Goal: Information Seeking & Learning: Find specific fact

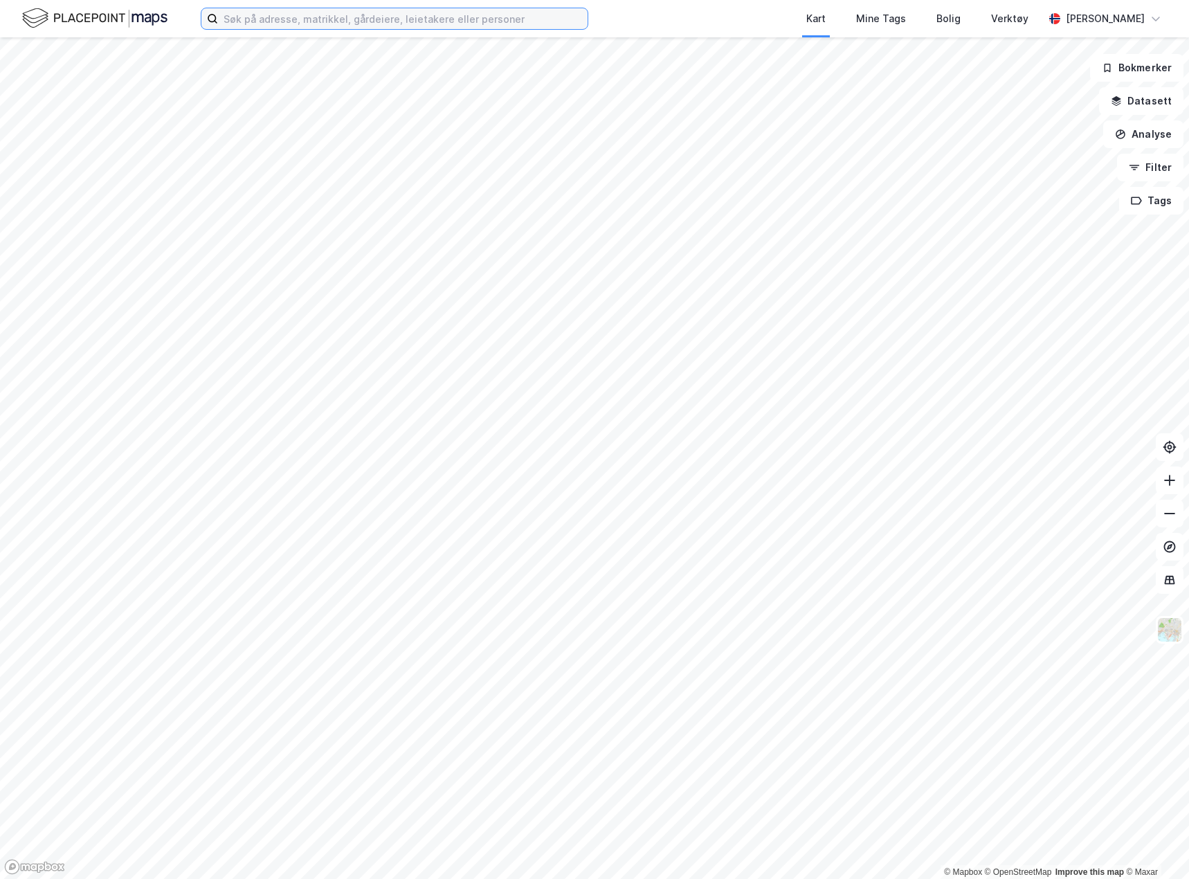
click at [330, 12] on input at bounding box center [403, 18] width 370 height 21
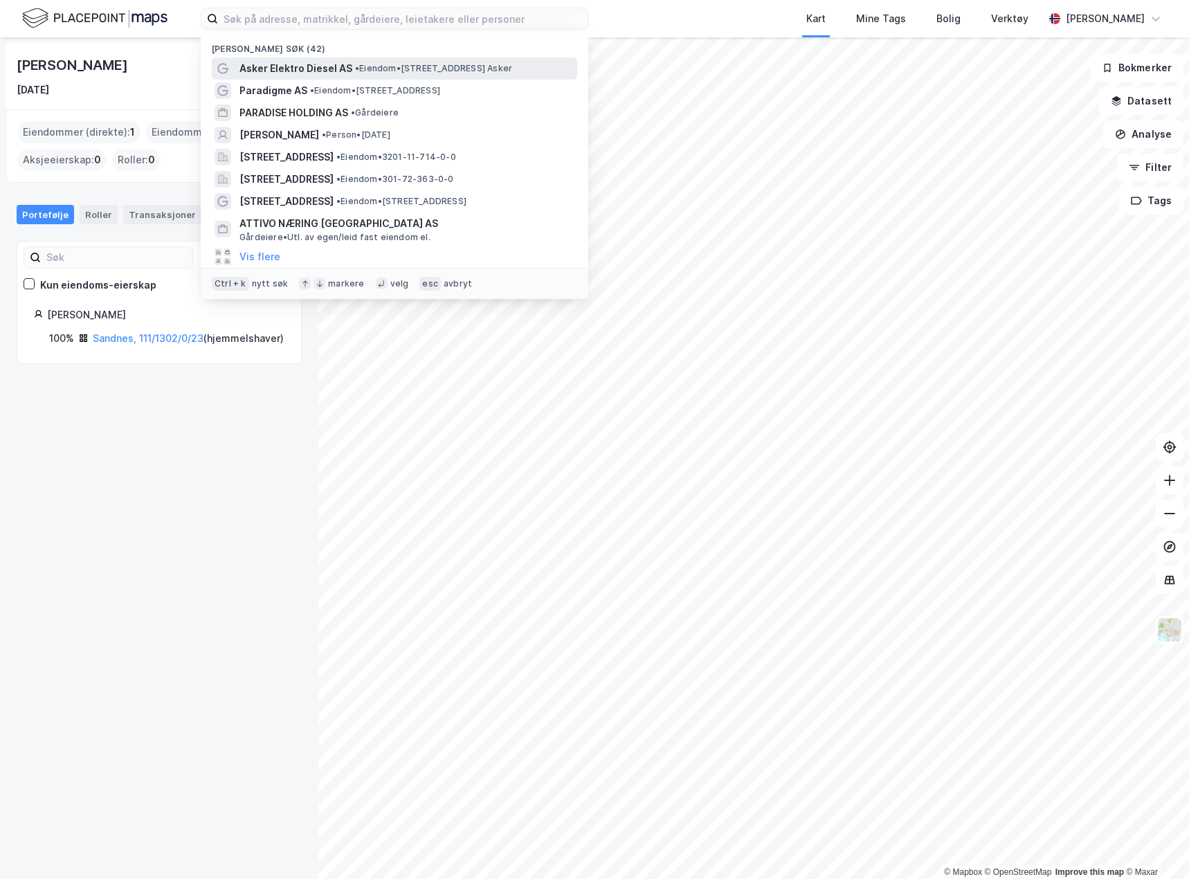
click at [326, 66] on span "Asker Elektro Diesel AS" at bounding box center [296, 68] width 113 height 17
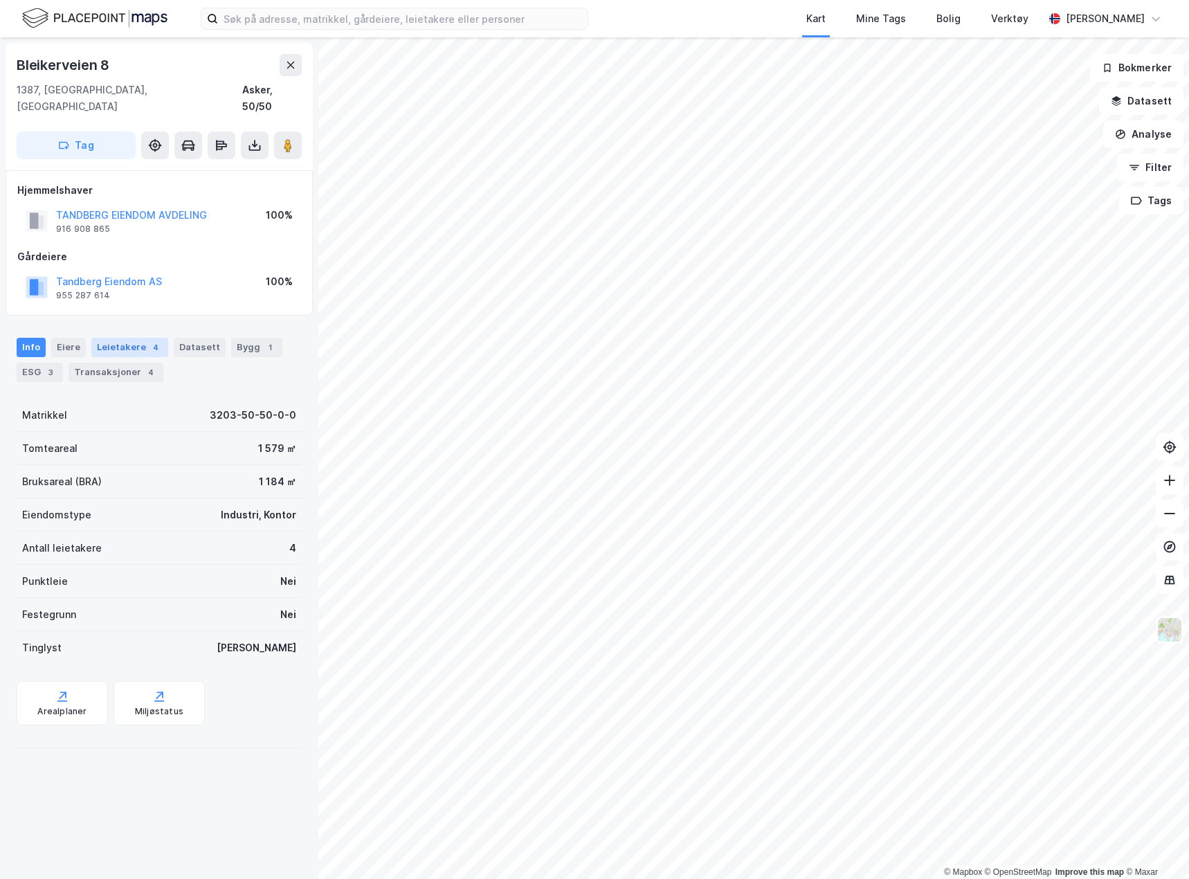
click at [136, 338] on div "Leietakere 4" at bounding box center [129, 347] width 77 height 19
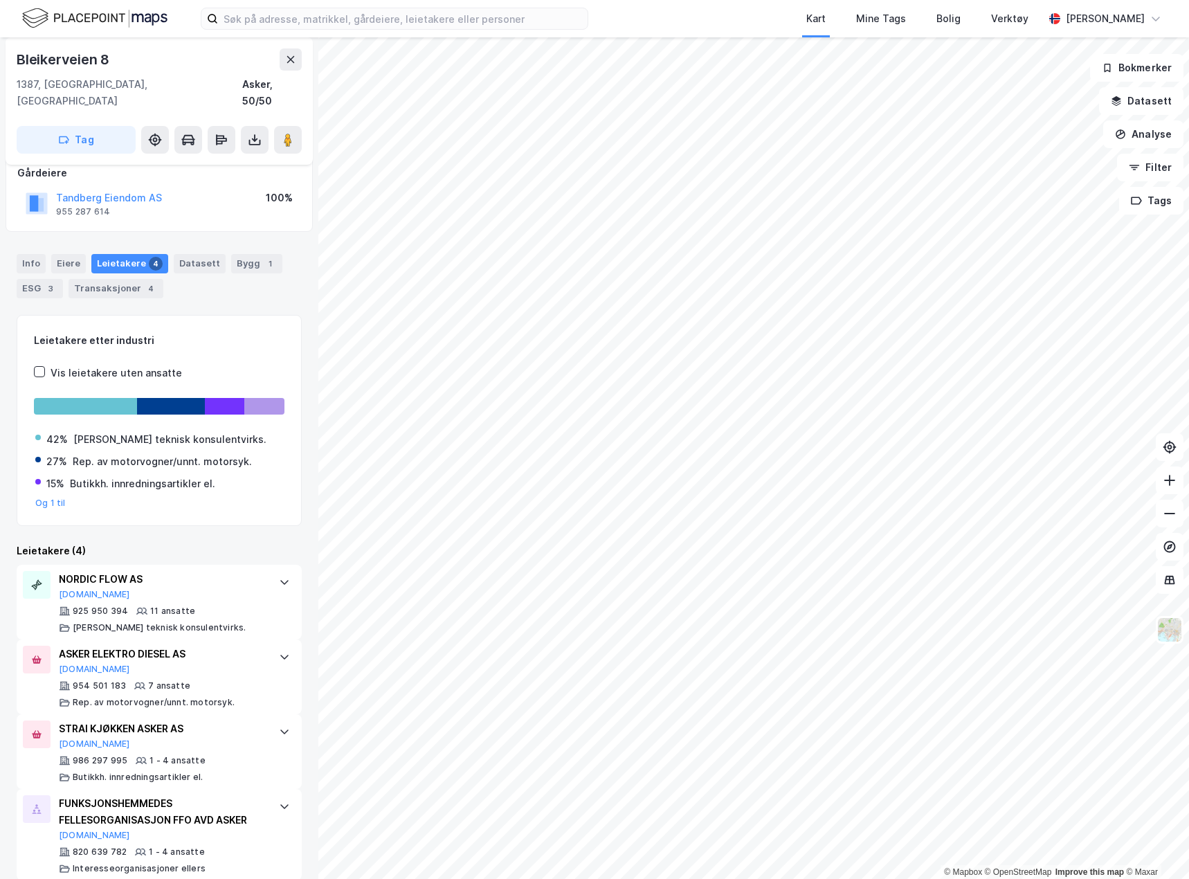
scroll to position [85, 0]
drag, startPoint x: 118, startPoint y: 62, endPoint x: 17, endPoint y: 63, distance: 100.4
click at [17, 63] on div "Bleikerveien 8" at bounding box center [159, 59] width 285 height 22
copy div "Bleikerveien 8"
drag, startPoint x: 233, startPoint y: 86, endPoint x: 308, endPoint y: 84, distance: 74.8
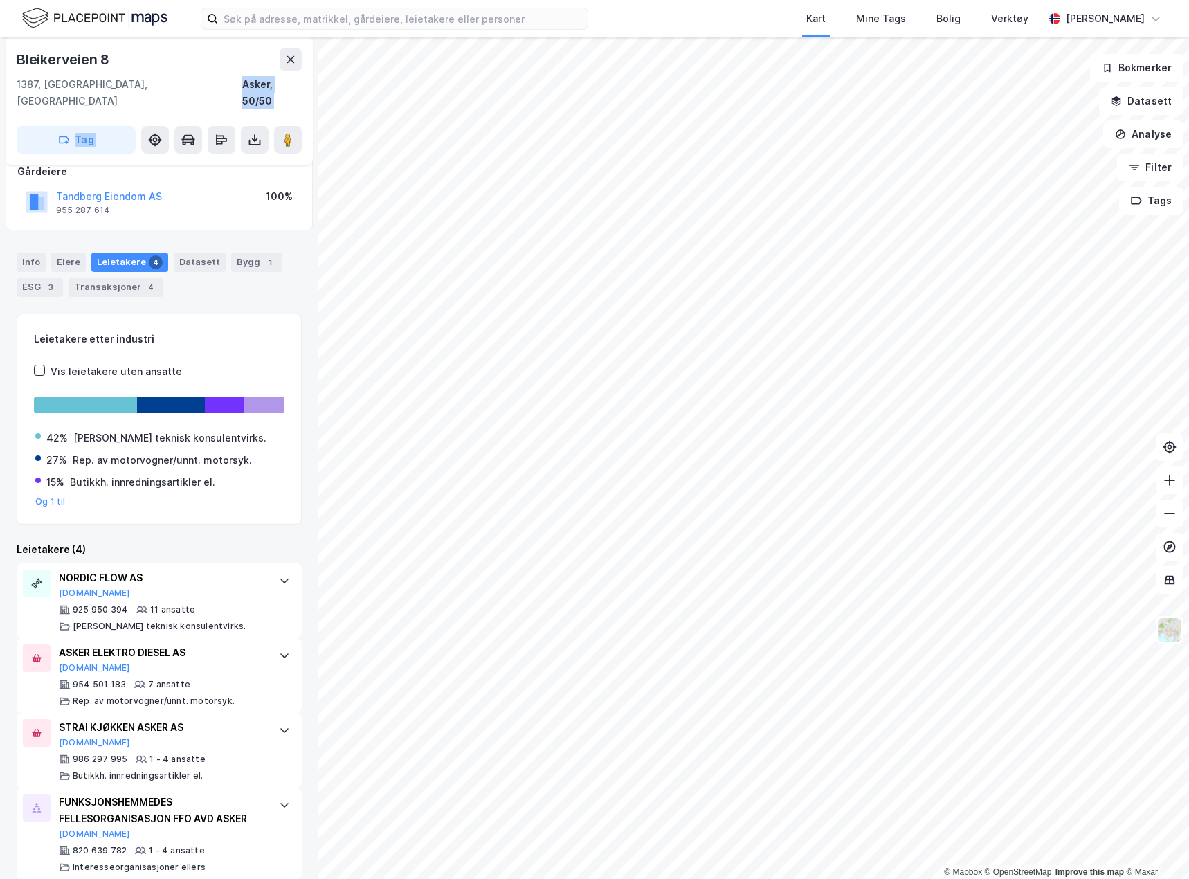
click at [308, 84] on div "Bleikerveien 8 1387, Asker, Akershus Asker, 50/50 Tag Hjemmelshaver TANDBERG EI…" at bounding box center [159, 458] width 318 height 842
copy div "Asker, 50/50 Tag Hjemmelshaver"
click at [208, 83] on div "1387, Asker, Akershus Asker, 50/50" at bounding box center [159, 92] width 285 height 33
drag, startPoint x: 228, startPoint y: 82, endPoint x: 300, endPoint y: 82, distance: 71.3
click at [300, 82] on div "1387, Asker, Akershus Asker, 50/50" at bounding box center [159, 92] width 285 height 33
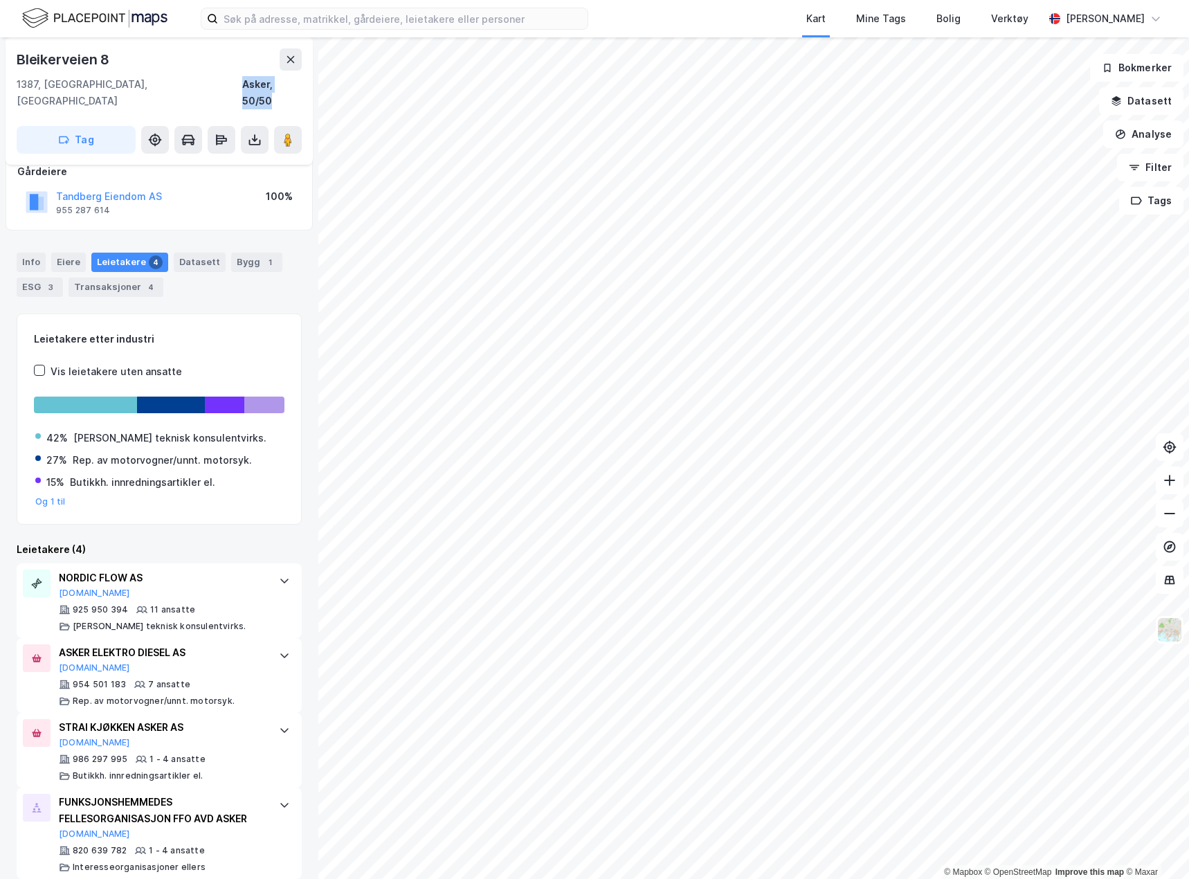
copy div "Asker, 50/50"
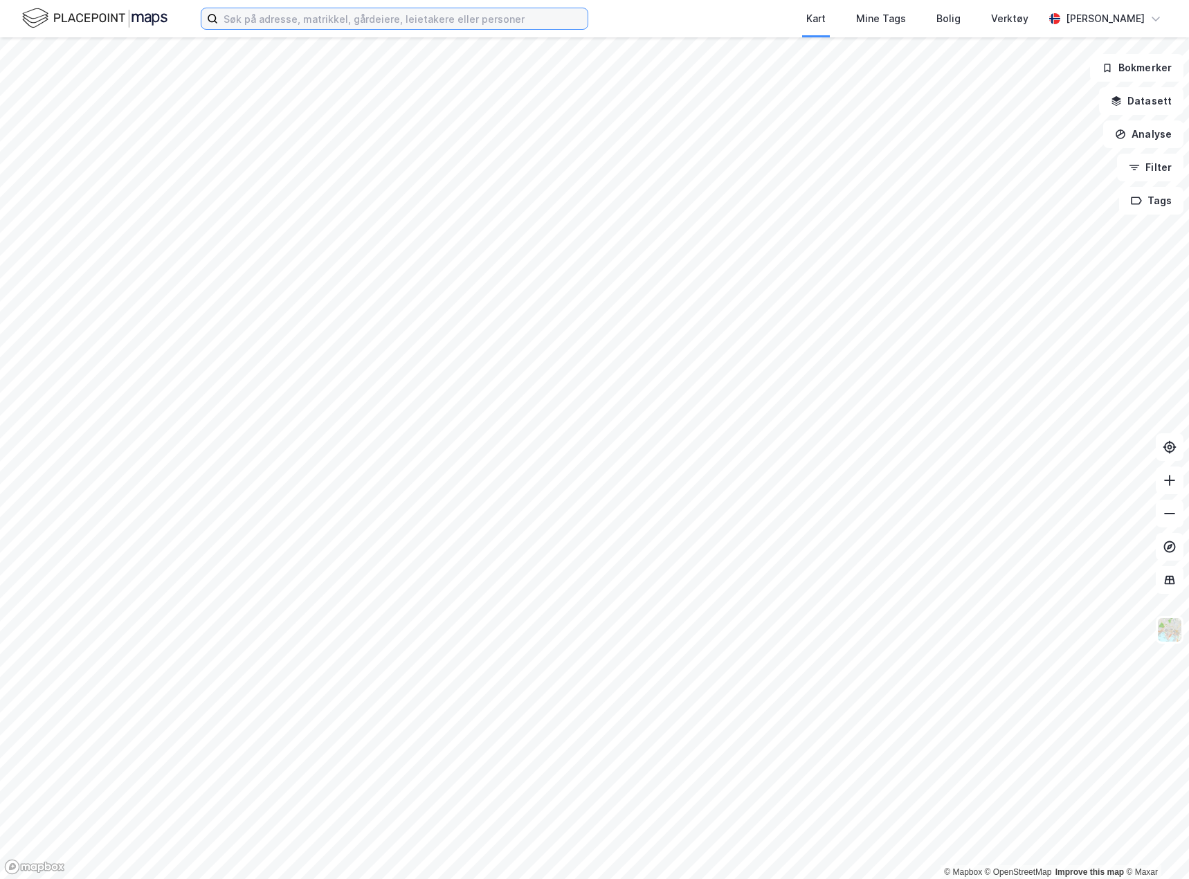
click at [430, 12] on input at bounding box center [403, 18] width 370 height 21
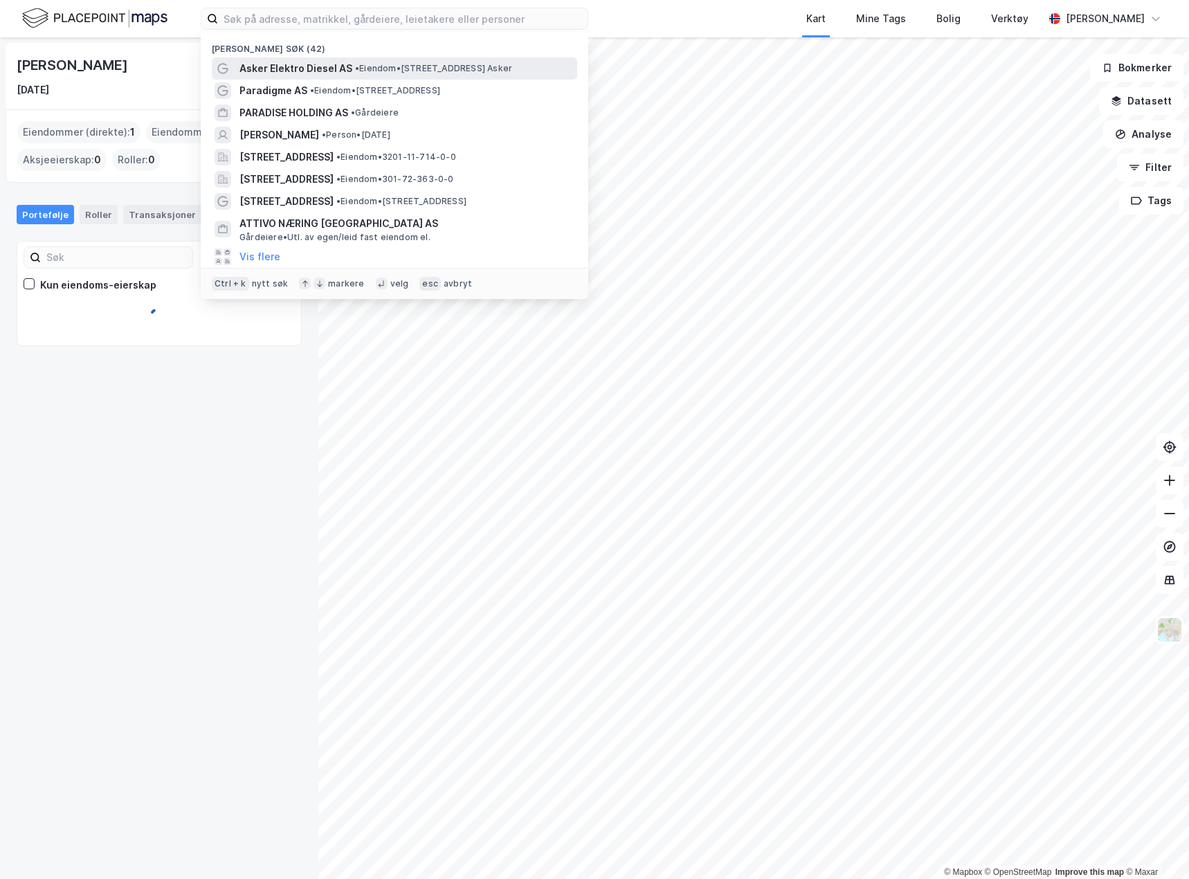
click at [299, 73] on span "Asker Elektro Diesel AS" at bounding box center [296, 68] width 113 height 17
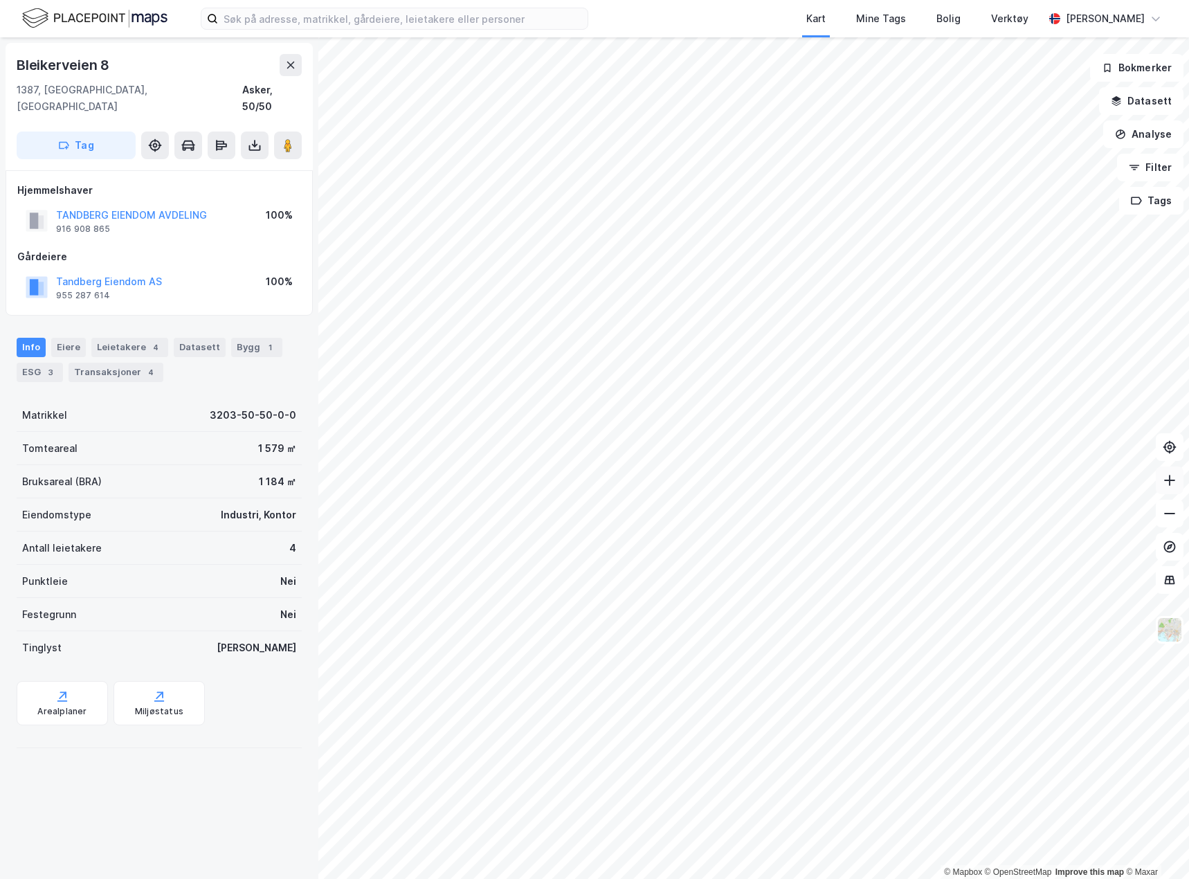
click at [1160, 489] on button at bounding box center [1170, 481] width 28 height 28
click at [110, 338] on div "Leietakere 4" at bounding box center [129, 347] width 77 height 19
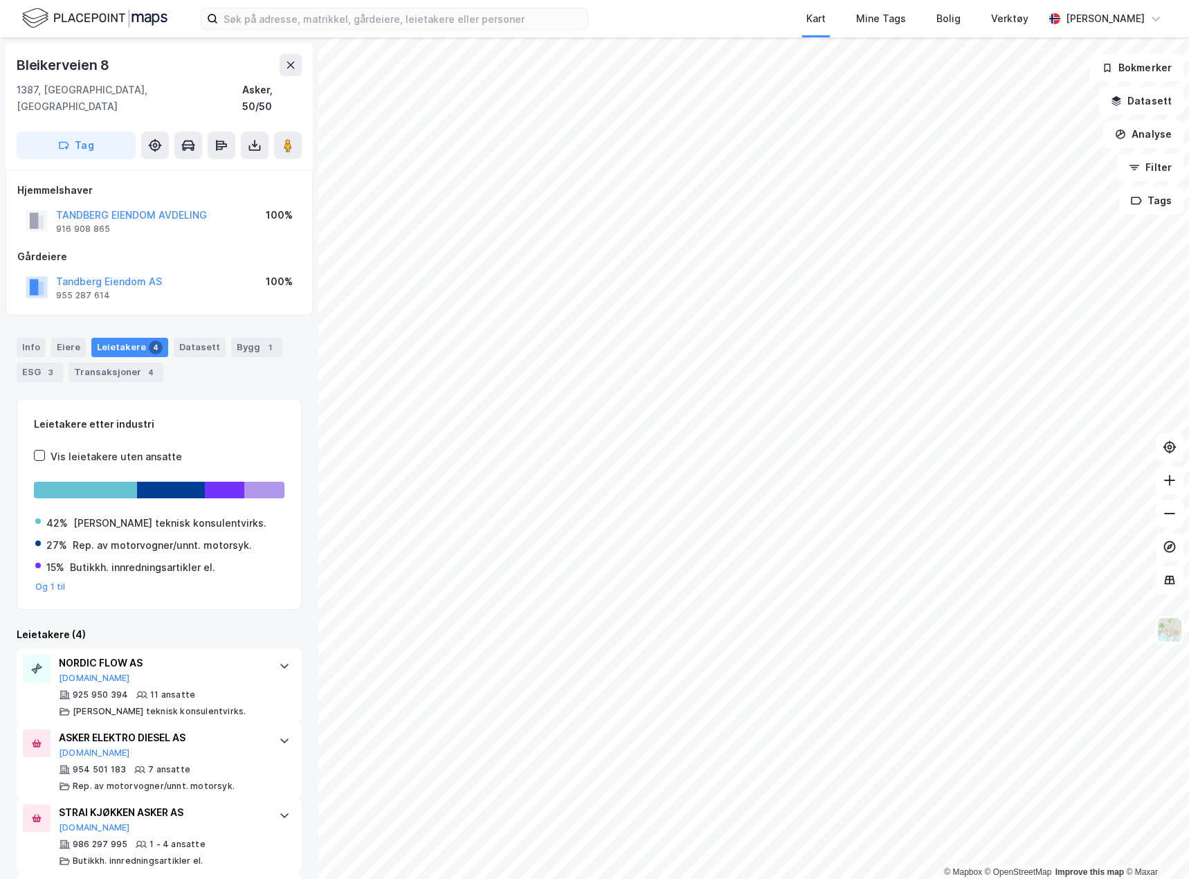
scroll to position [85, 0]
